Goal: Information Seeking & Learning: Learn about a topic

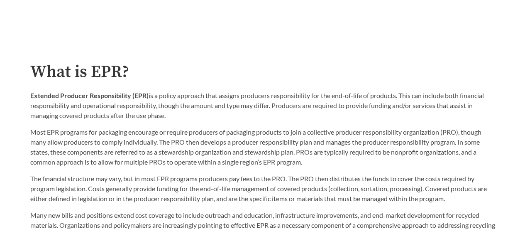
scroll to position [377, 0]
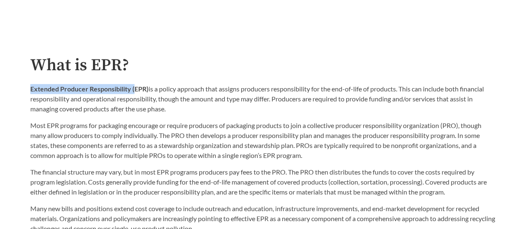
drag, startPoint x: 27, startPoint y: 91, endPoint x: 134, endPoint y: 88, distance: 106.3
click at [134, 88] on div "What is EPR? Extended Producer Responsibility (EPR) is a policy approach that a…" at bounding box center [263, 145] width 478 height 178
copy strong "Extended Producer Responsibility ("
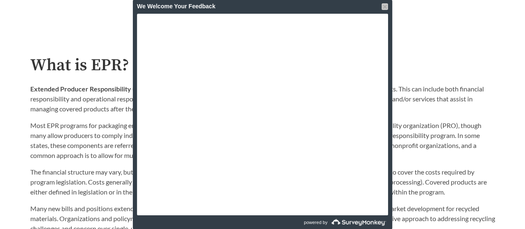
click at [386, 4] on div at bounding box center [385, 6] width 7 height 7
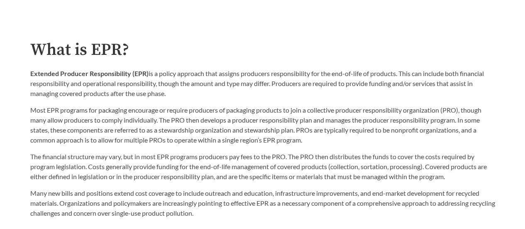
scroll to position [393, 0]
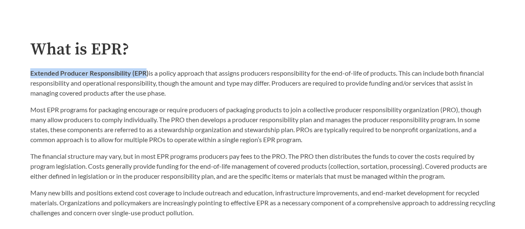
drag, startPoint x: 27, startPoint y: 71, endPoint x: 145, endPoint y: 68, distance: 118.8
click at [145, 68] on div "What is EPR? Extended Producer Responsibility (EPR) is a policy approach that a…" at bounding box center [263, 129] width 478 height 178
copy strong "Extended Producer Responsibility (EPR"
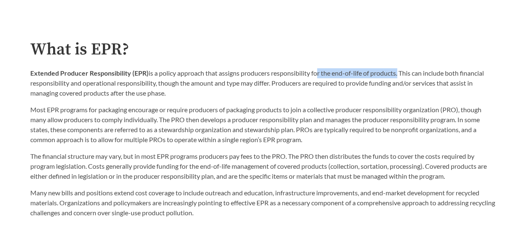
drag, startPoint x: 317, startPoint y: 74, endPoint x: 400, endPoint y: 76, distance: 82.6
click at [400, 76] on p "Extended Producer Responsibility (EPR) is a policy approach that assigns produc…" at bounding box center [262, 83] width 465 height 30
copy p "or the end-of-life of products"
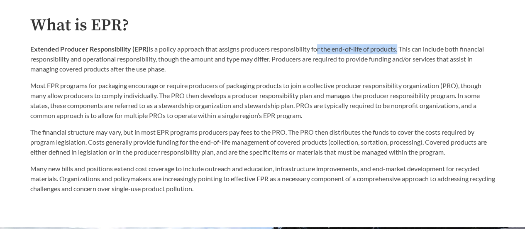
scroll to position [418, 0]
